Goal: Information Seeking & Learning: Learn about a topic

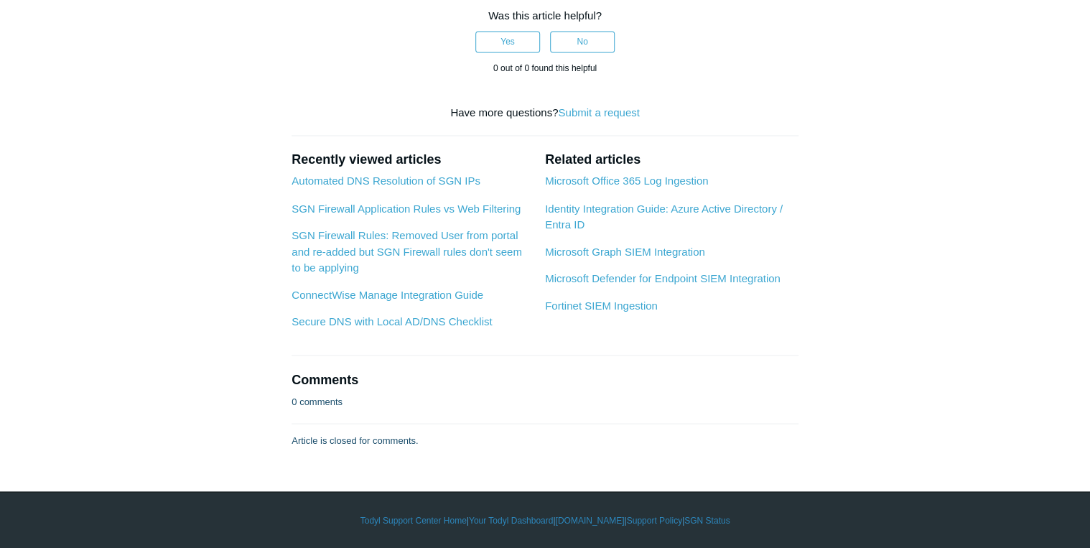
scroll to position [10653, 0]
